Goal: Task Accomplishment & Management: Complete application form

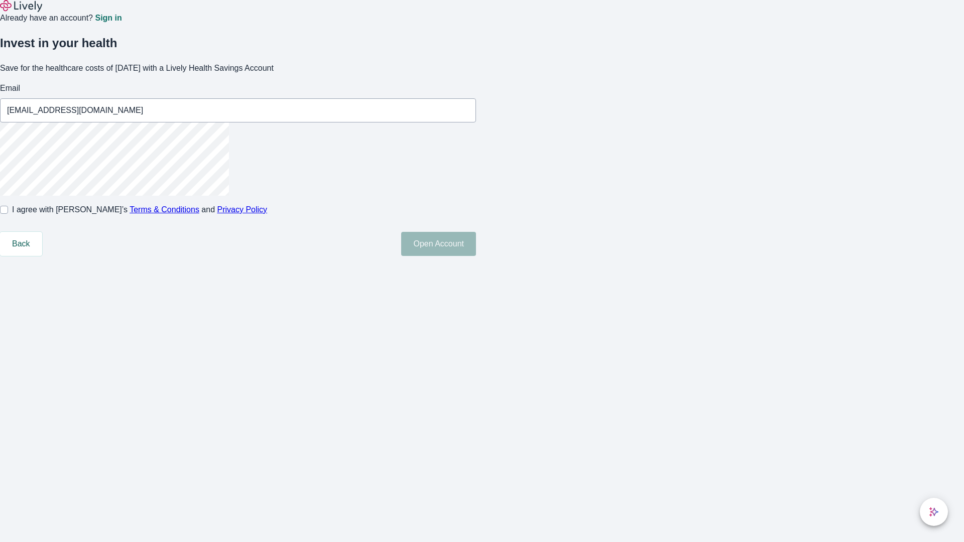
click at [8, 214] on input "I agree with Lively’s Terms & Conditions and Privacy Policy" at bounding box center [4, 210] width 8 height 8
checkbox input "true"
click at [476, 256] on button "Open Account" at bounding box center [438, 244] width 75 height 24
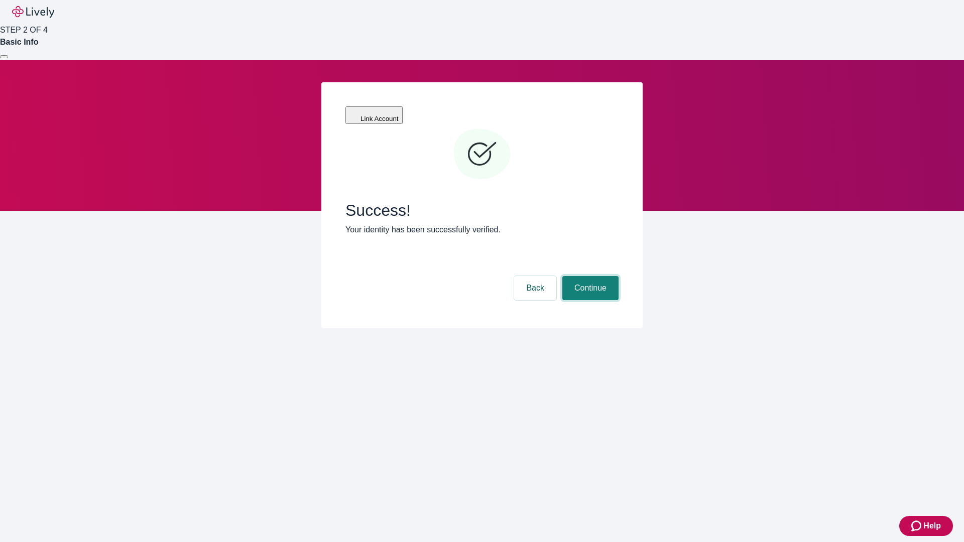
click at [589, 276] on button "Continue" at bounding box center [590, 288] width 56 height 24
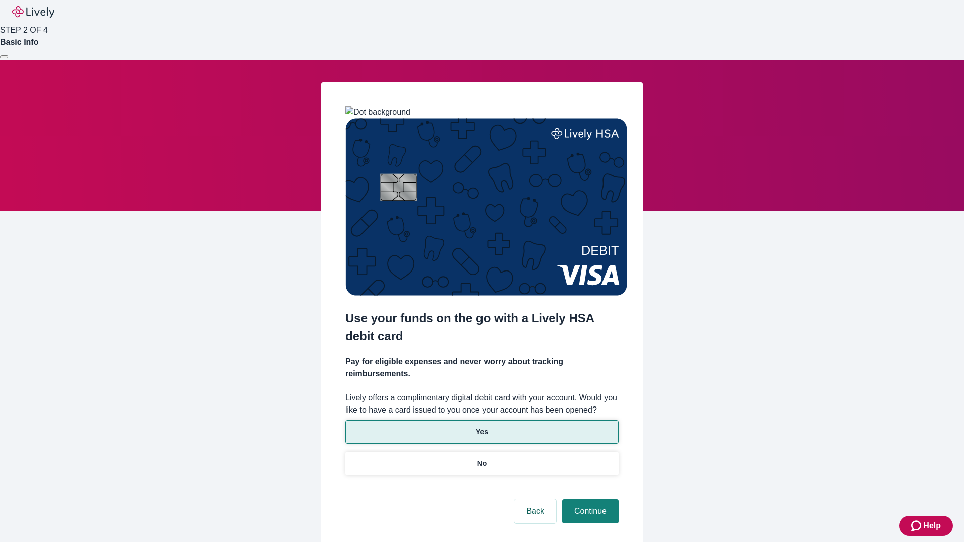
click at [481, 427] on p "Yes" at bounding box center [482, 432] width 12 height 11
click at [589, 499] on button "Continue" at bounding box center [590, 511] width 56 height 24
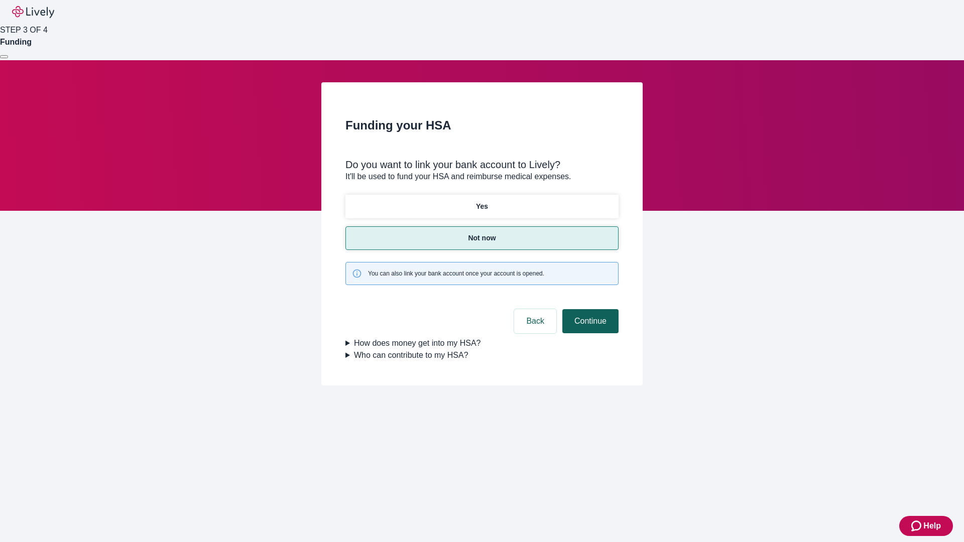
click at [589, 309] on button "Continue" at bounding box center [590, 321] width 56 height 24
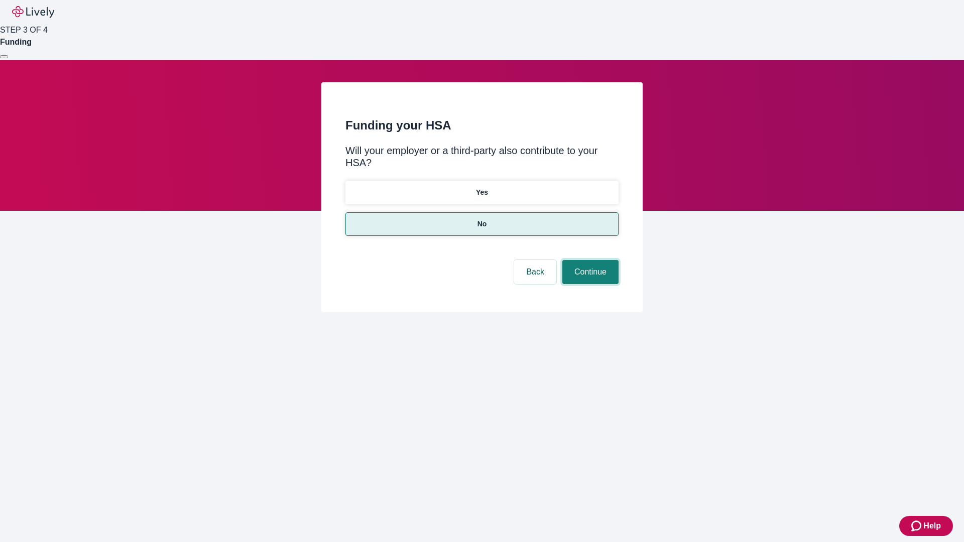
click at [589, 260] on button "Continue" at bounding box center [590, 272] width 56 height 24
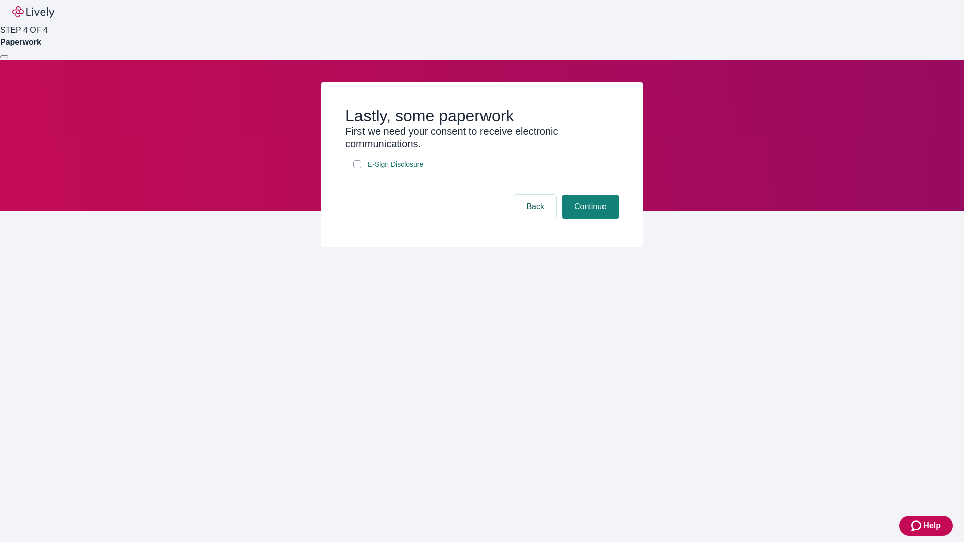
click at [357, 168] on input "E-Sign Disclosure" at bounding box center [357, 164] width 8 height 8
checkbox input "true"
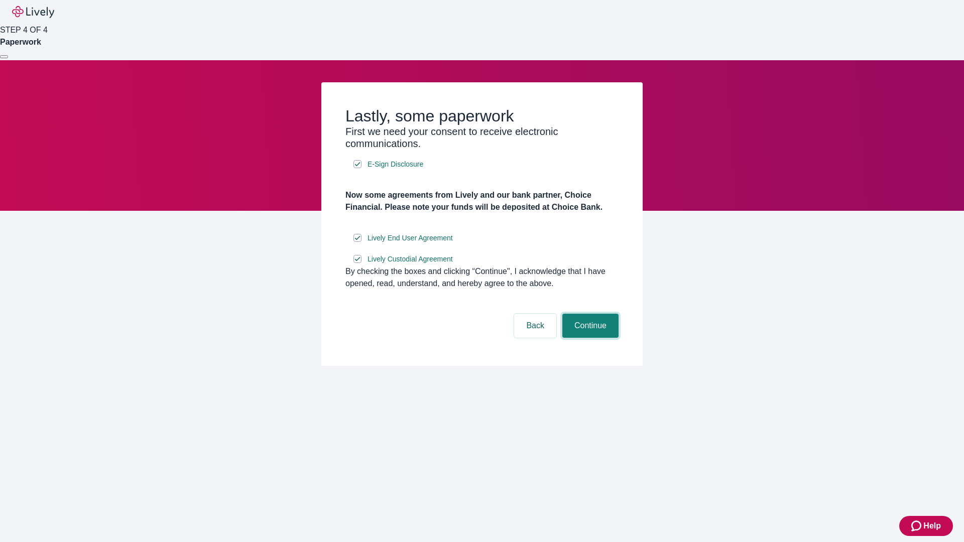
click at [589, 338] on button "Continue" at bounding box center [590, 326] width 56 height 24
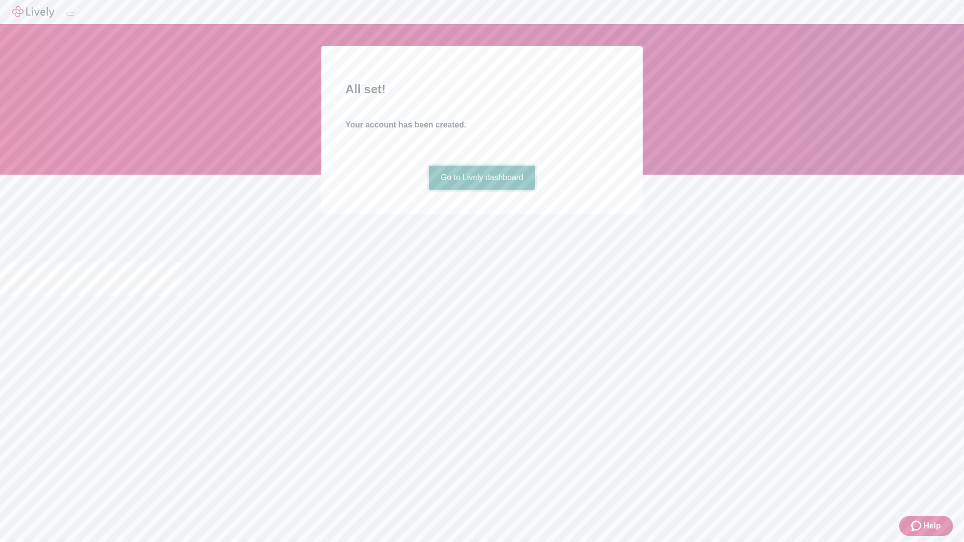
click at [481, 190] on link "Go to Lively dashboard" at bounding box center [482, 178] width 107 height 24
